Goal: Transaction & Acquisition: Purchase product/service

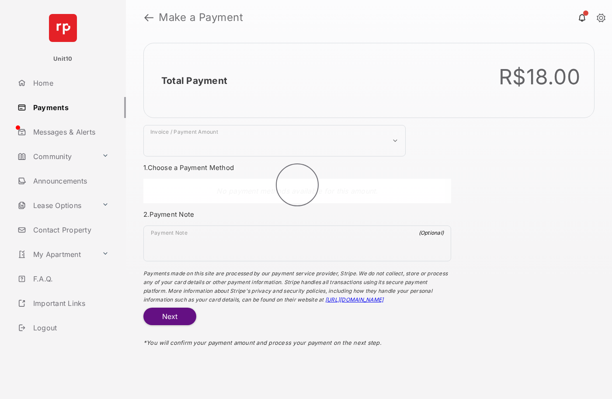
select select "***"
click at [194, 80] on h2 "Total Payment" at bounding box center [194, 80] width 66 height 11
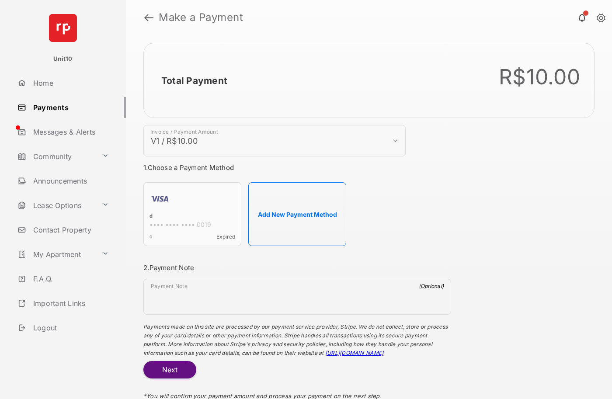
click at [194, 80] on h2 "Total Payment" at bounding box center [194, 80] width 66 height 11
click at [297, 214] on button "Add New Payment Method" at bounding box center [297, 214] width 98 height 64
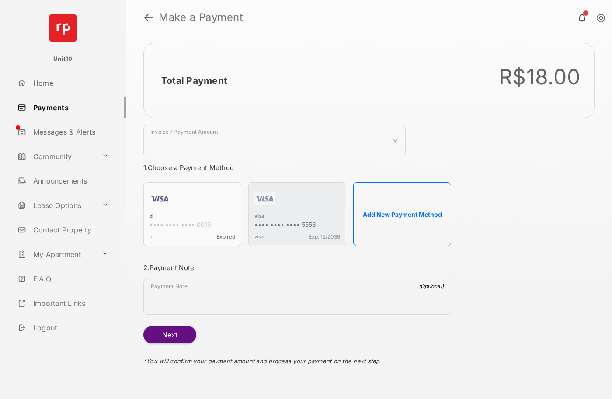
click at [201, 17] on strong "Make a Payment" at bounding box center [201, 17] width 84 height 10
click at [194, 80] on h2 "Total Payment" at bounding box center [194, 80] width 66 height 11
click at [259, 217] on div "visa" at bounding box center [298, 217] width 86 height 8
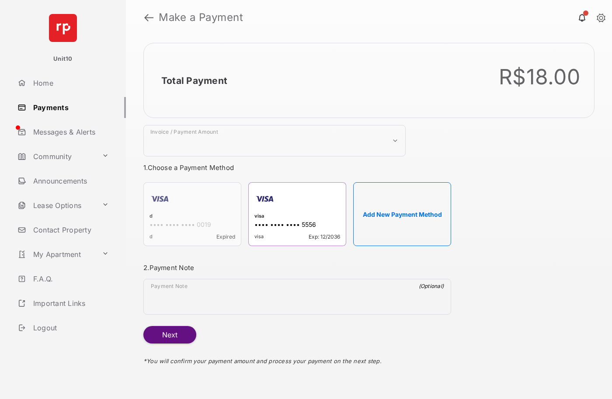
select select "***"
click at [194, 80] on h2 "Total Payment" at bounding box center [194, 80] width 66 height 11
click at [170, 335] on button "Next" at bounding box center [169, 334] width 53 height 17
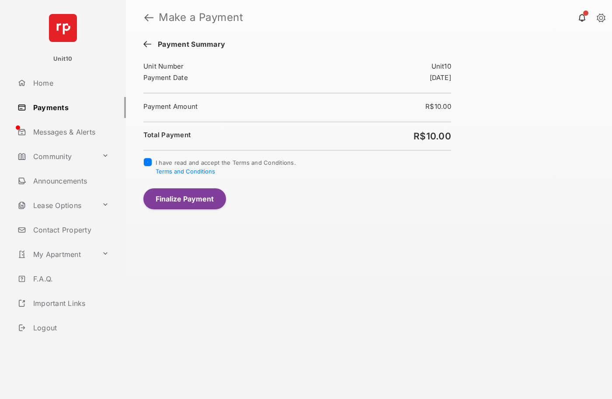
click at [185, 199] on button "Finalize Payment" at bounding box center [184, 198] width 83 height 21
